Goal: Information Seeking & Learning: Learn about a topic

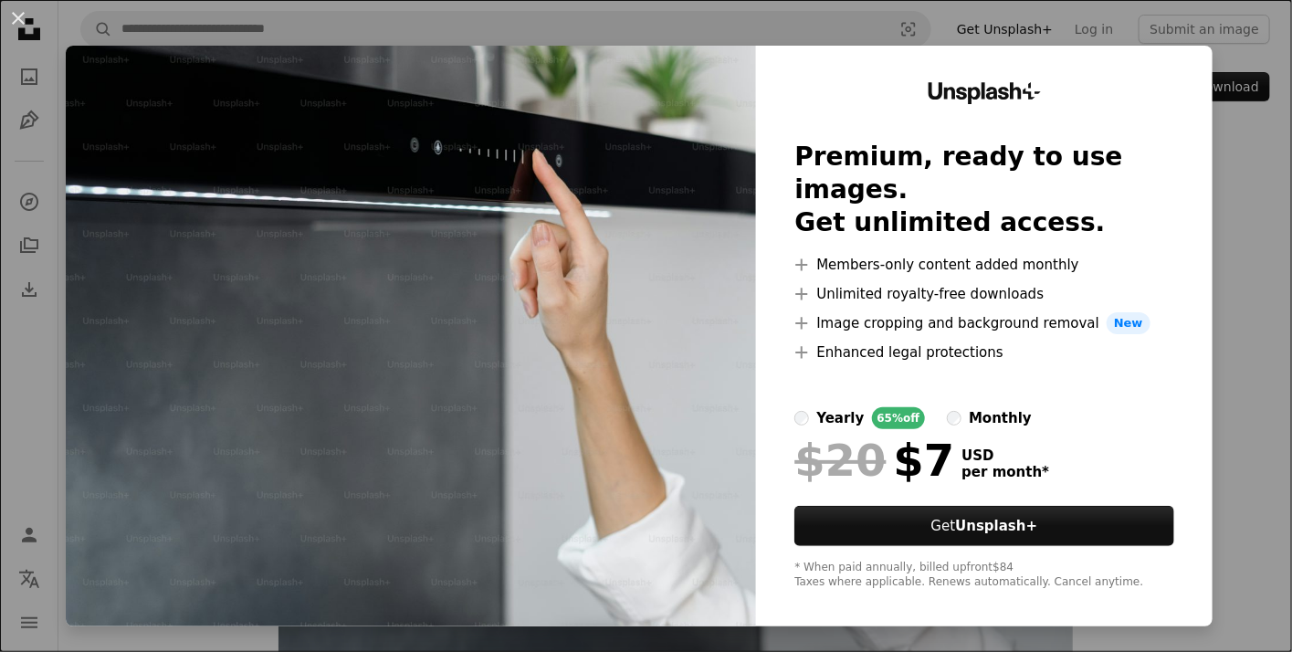
click at [1208, 28] on div "An X shape Unsplash+ Premium, ready to use images. Get unlimited access. A plus…" at bounding box center [646, 326] width 1292 height 652
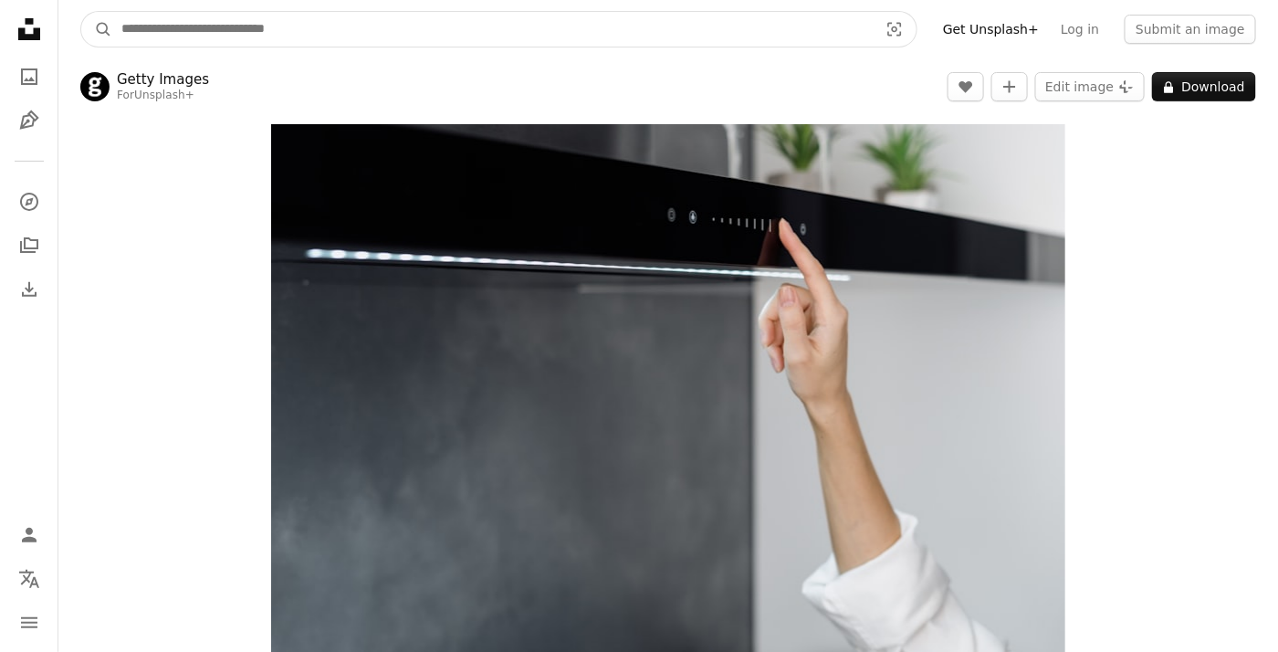
click at [267, 37] on input "Find visuals sitewide" at bounding box center [492, 29] width 760 height 35
type input "*******"
click at [81, 12] on button "A magnifying glass" at bounding box center [96, 29] width 31 height 35
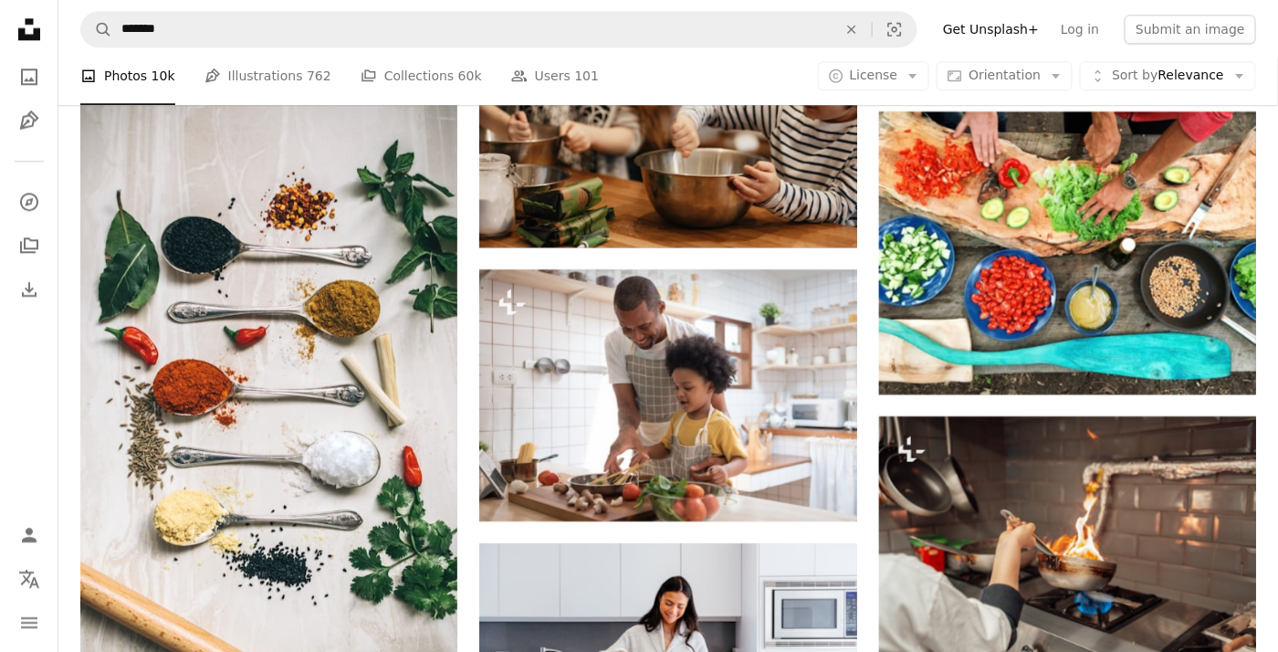
scroll to position [1527, 0]
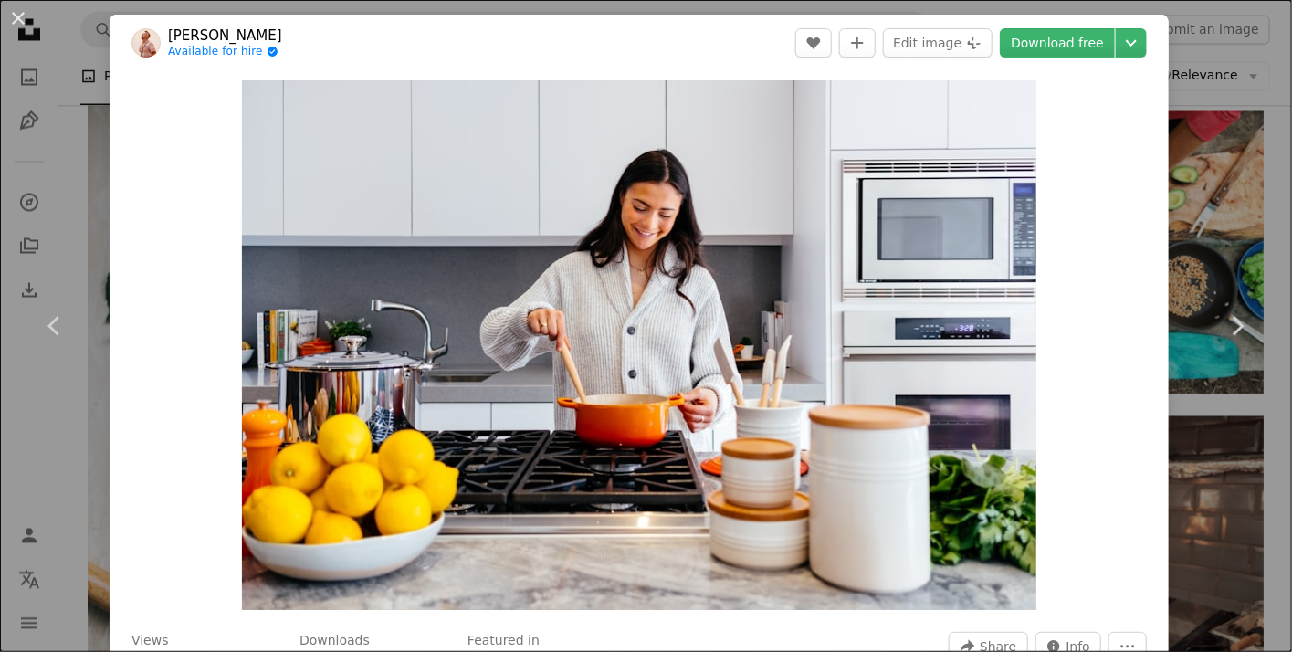
click at [1210, 201] on div "An X shape Chevron left Chevron right [PERSON_NAME] Available for hire A checkm…" at bounding box center [646, 326] width 1292 height 652
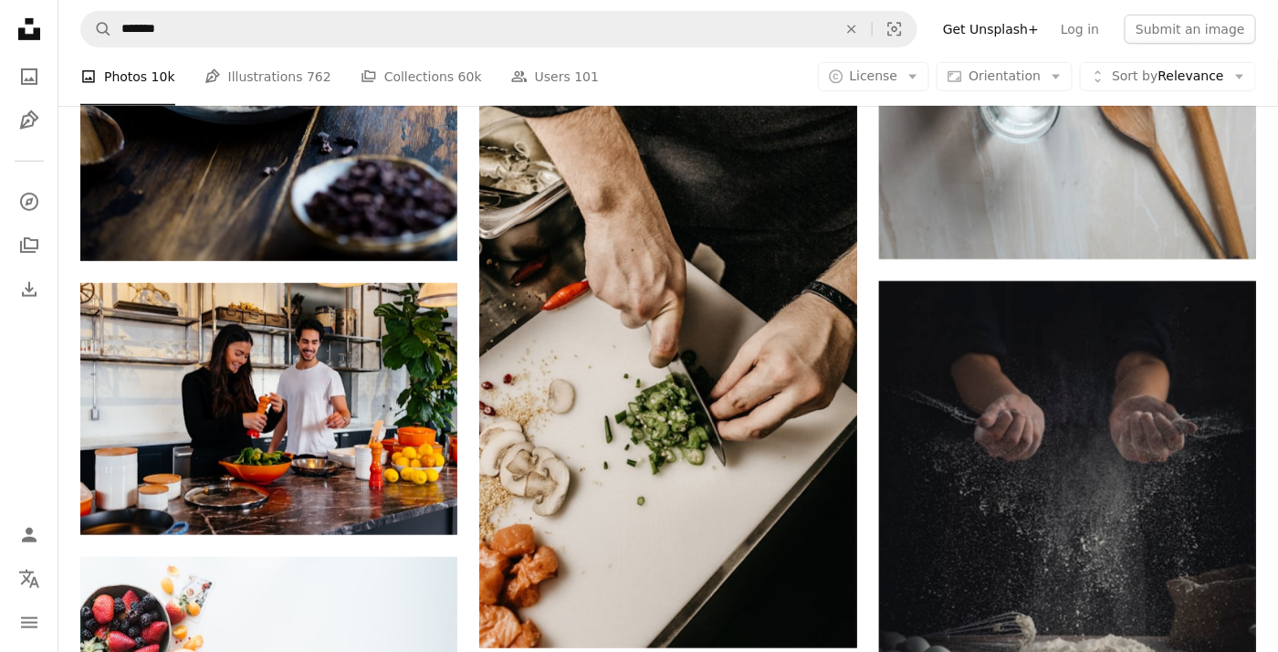
scroll to position [2647, 0]
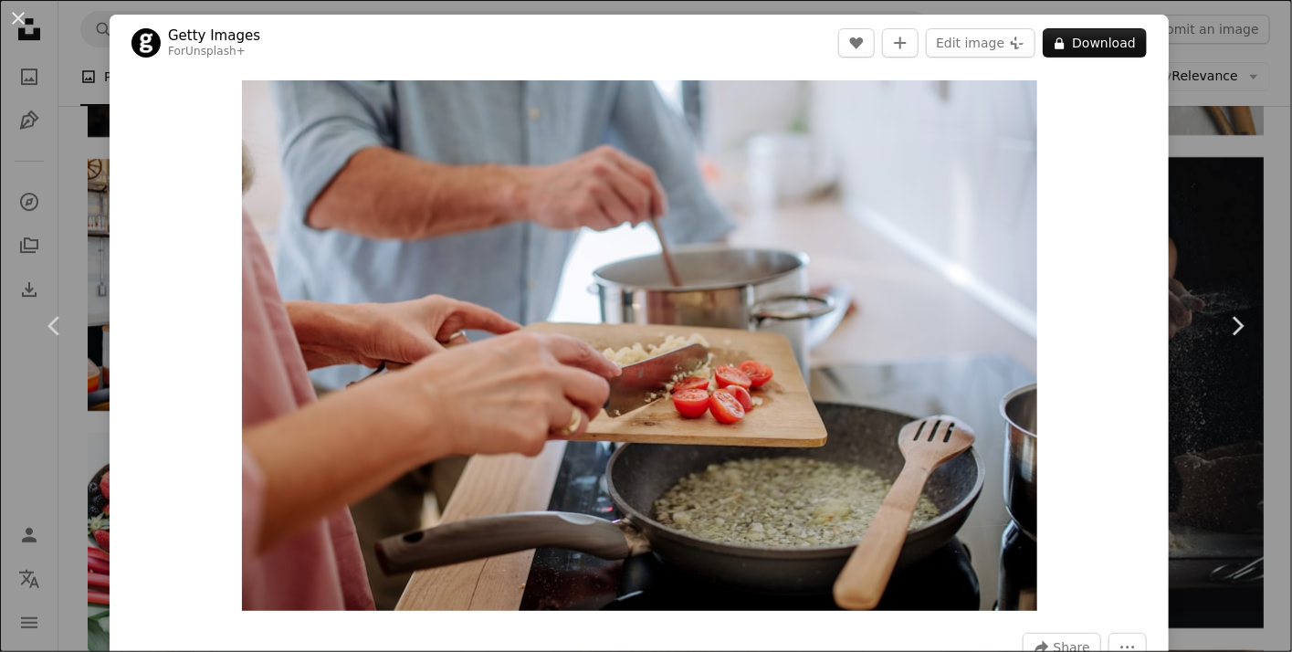
drag, startPoint x: 776, startPoint y: 359, endPoint x: 1136, endPoint y: 428, distance: 366.3
click at [1136, 428] on div "Zoom in" at bounding box center [639, 345] width 1059 height 549
click at [1221, 414] on div "An X shape Chevron left Chevron right Getty Images For Unsplash+ A heart A plus…" at bounding box center [646, 326] width 1292 height 652
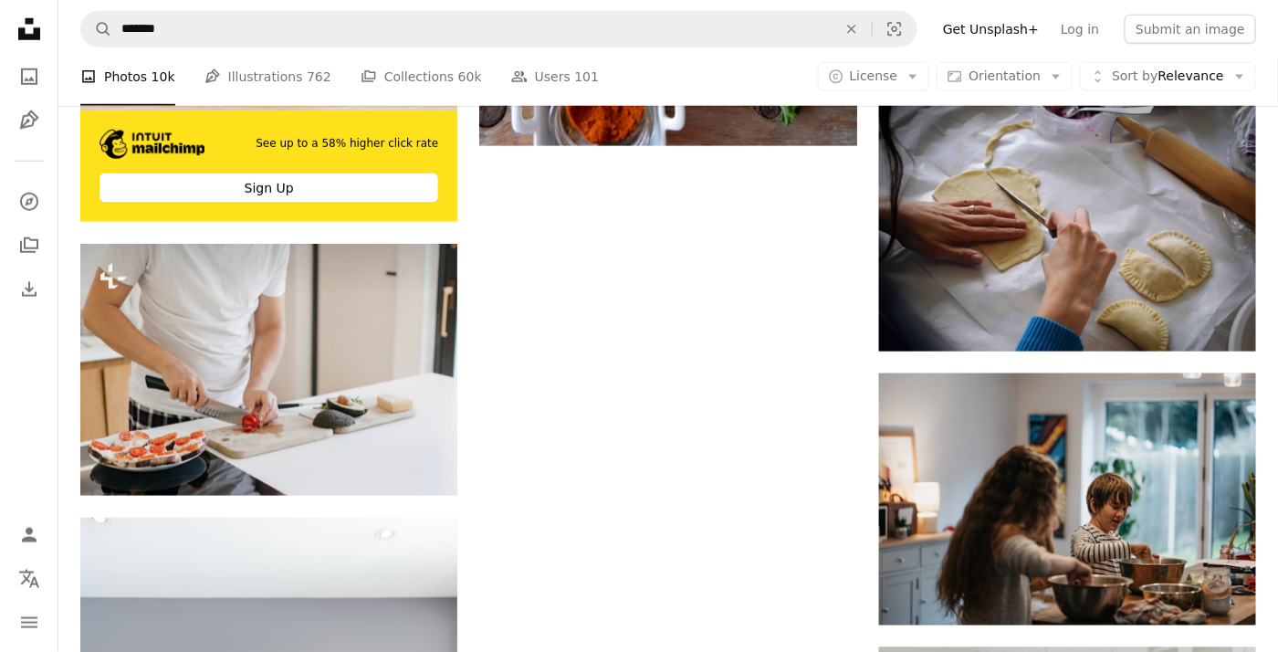
scroll to position [5021, 0]
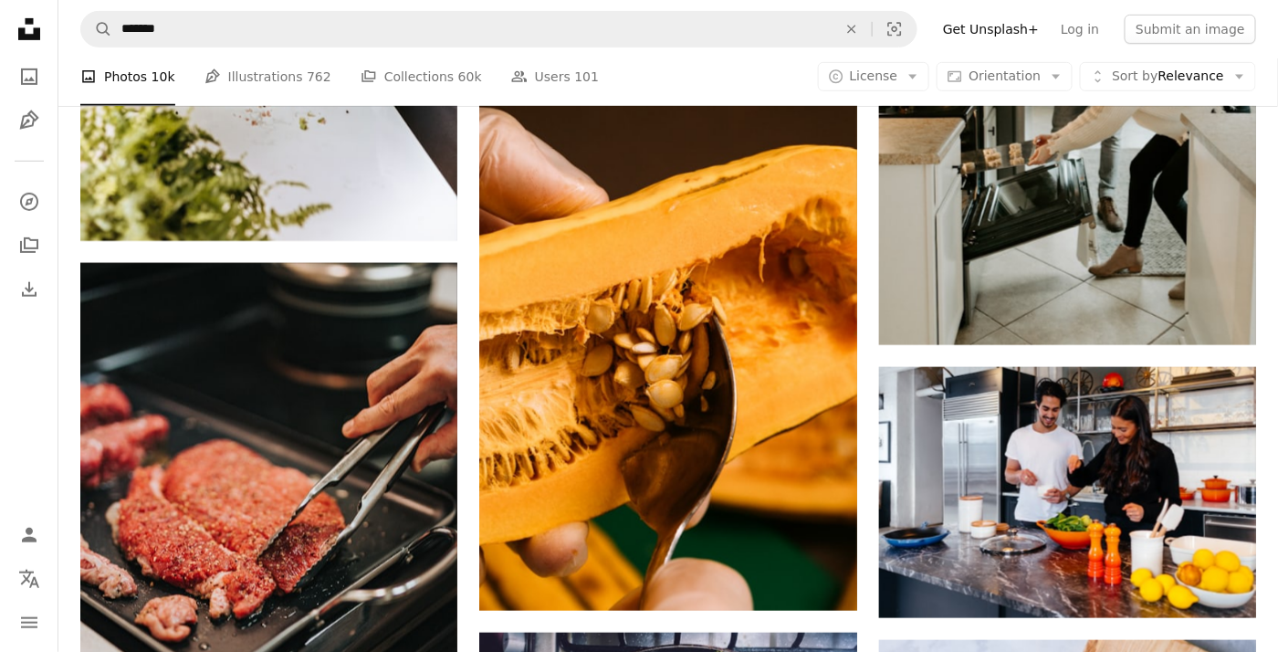
scroll to position [9220, 0]
